Goal: Task Accomplishment & Management: Use online tool/utility

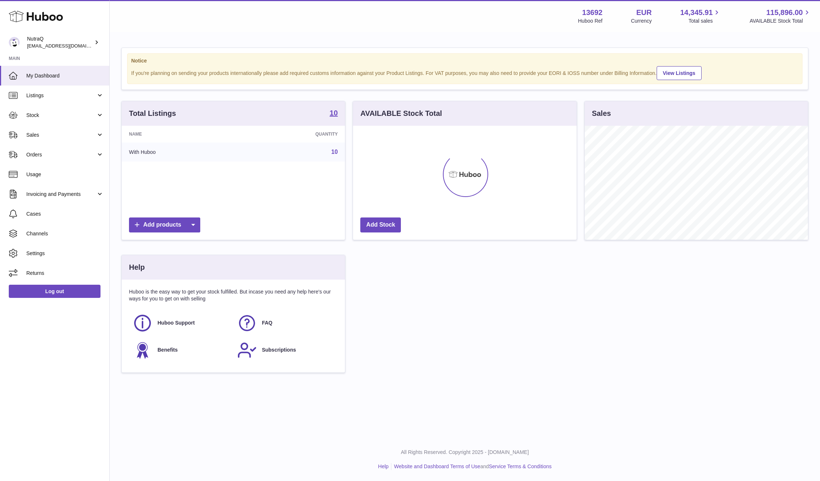
scroll to position [114, 224]
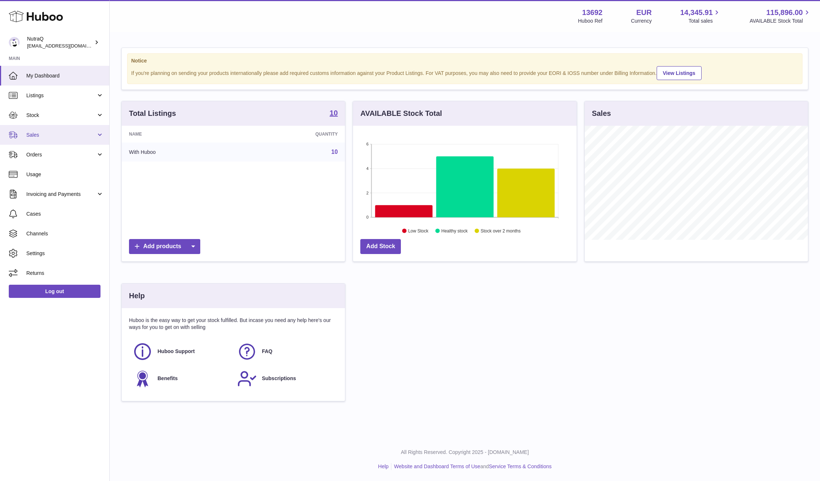
click at [62, 137] on span "Sales" at bounding box center [61, 134] width 70 height 7
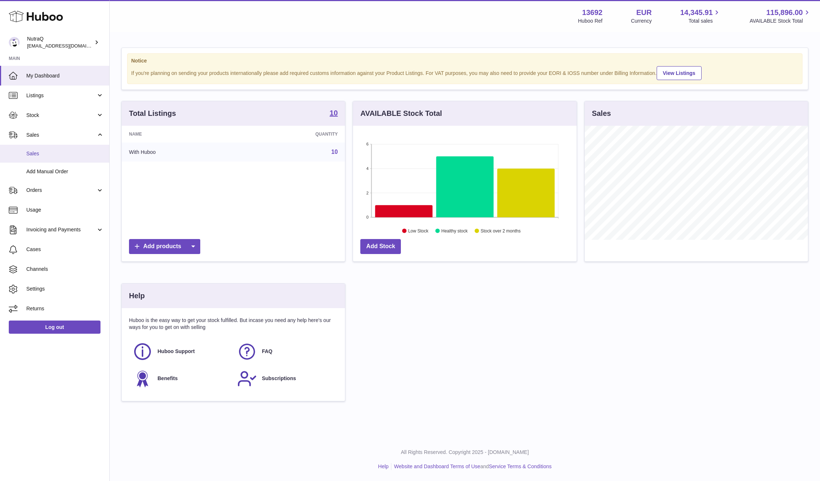
click at [75, 162] on link "Sales" at bounding box center [54, 154] width 109 height 18
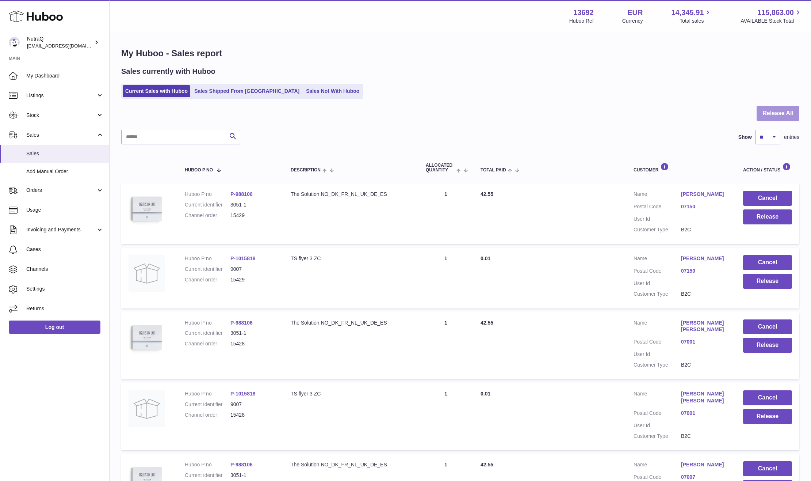
click at [779, 110] on button "Release All" at bounding box center [778, 113] width 43 height 15
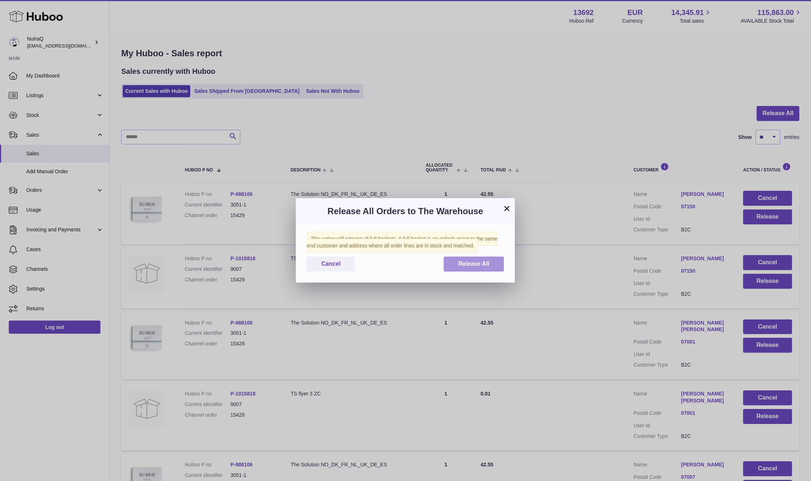
click at [464, 268] on button "Release All" at bounding box center [474, 263] width 60 height 15
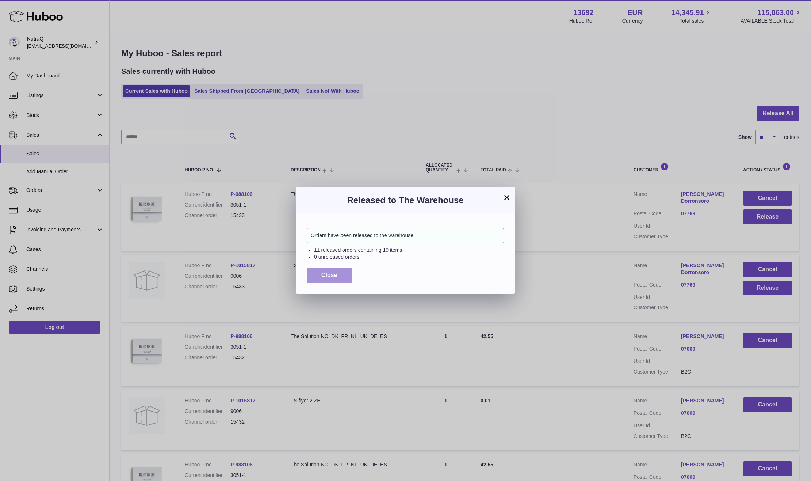
click at [322, 276] on span "Close" at bounding box center [329, 275] width 16 height 6
